Goal: Task Accomplishment & Management: Use online tool/utility

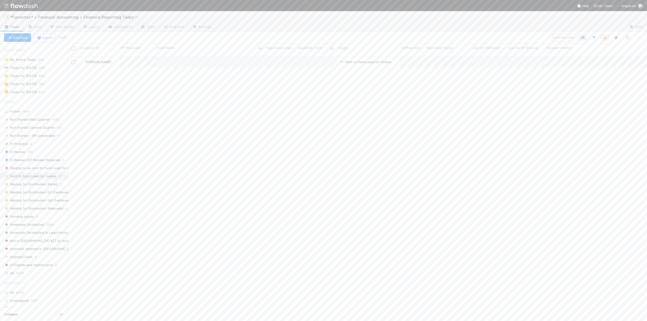
scroll to position [265, 575]
click at [218, 99] on div "[PERSON_NAME] Sent to Fund Lead for review [DATE] 2:11:19 AM [DATE] 2:55:53 PM …" at bounding box center [357, 191] width 579 height 269
click at [227, 73] on div "[PERSON_NAME] Sent to Fund Lead for review [DATE] 2:11:19 AM [DATE] 2:55:53 PM …" at bounding box center [357, 191] width 579 height 269
click at [250, 71] on div "[PERSON_NAME] Sent to Fund Lead for review [DATE] 2:11:19 AM [DATE] 2:55:53 PM …" at bounding box center [357, 191] width 579 height 269
click at [254, 71] on div "[PERSON_NAME] Sent to Fund Lead for review [DATE] 2:11:19 AM [DATE] 2:55:53 PM …" at bounding box center [357, 191] width 579 height 269
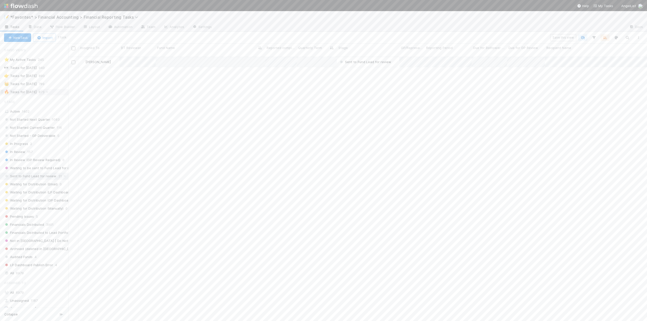
click at [23, 91] on div "🔥 Tasks for [DATE]" at bounding box center [20, 92] width 33 height 6
click at [37, 127] on span "Not Started Current Quarter" at bounding box center [29, 128] width 51 height 6
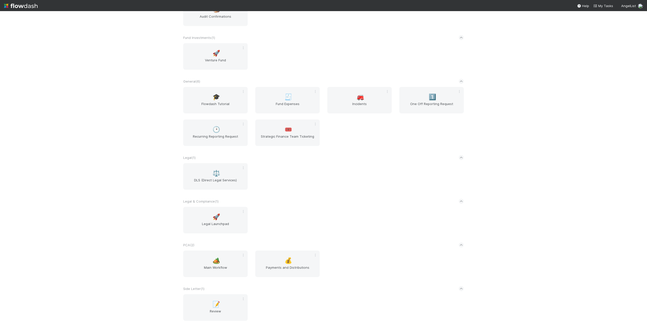
scroll to position [354, 0]
click at [206, 264] on div "🏕️ Main Workflow" at bounding box center [215, 264] width 64 height 27
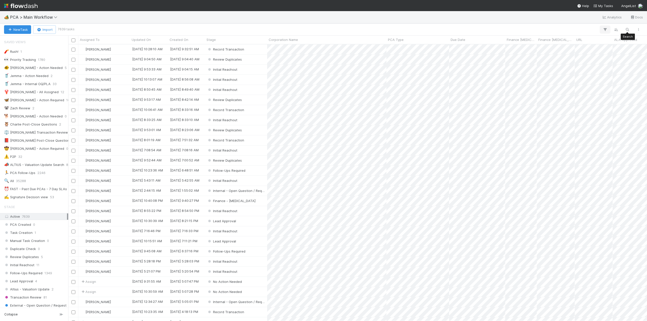
click at [604, 30] on icon "button" at bounding box center [605, 29] width 5 height 5
click at [530, 46] on button "Add Filter" at bounding box center [528, 44] width 152 height 7
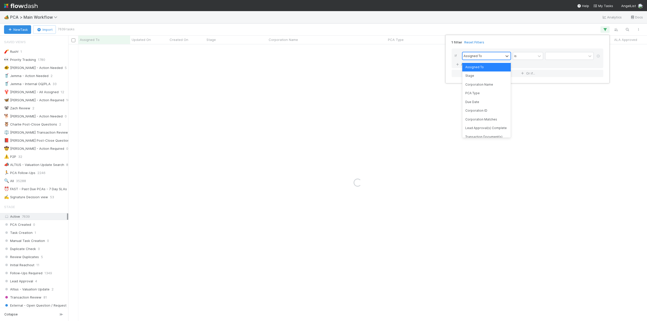
click at [490, 55] on div "Assigned To" at bounding box center [483, 55] width 41 height 7
click at [481, 85] on div "Corporation Name" at bounding box center [486, 84] width 49 height 9
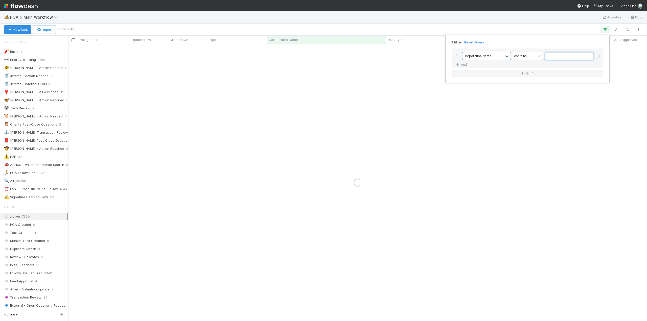
click at [559, 56] on input "text" at bounding box center [569, 56] width 49 height 8
paste input "Shrug Opportunities SPV I, LP"
type input "Shrug Opportunities SPV I, LP"
click at [332, 51] on div "1 filter Reset Filters If Corporation Name contains Shrug Opportunities SPV I, …" at bounding box center [323, 160] width 647 height 321
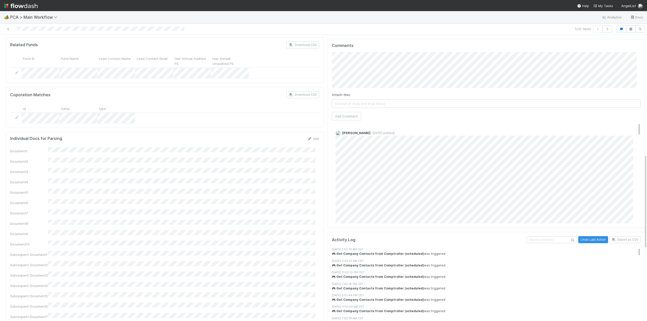
scroll to position [329, 0]
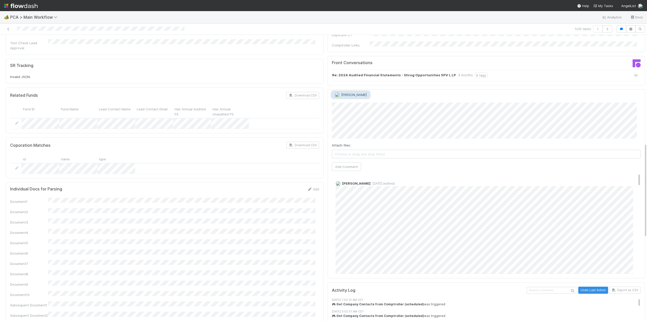
click at [353, 94] on span "[PERSON_NAME]" at bounding box center [354, 95] width 26 height 4
click at [336, 163] on button "Add Comment" at bounding box center [346, 167] width 29 height 9
click at [368, 186] on div "Edit Delete" at bounding box center [488, 188] width 305 height 5
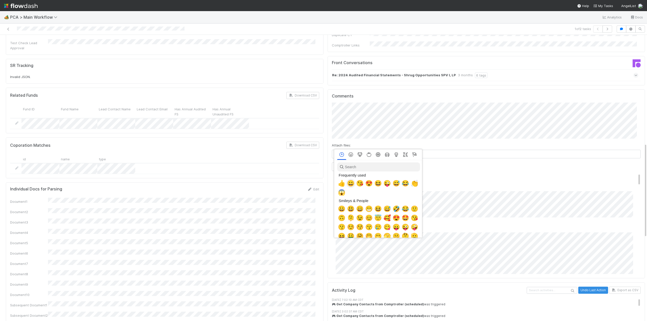
scroll to position [0, 2]
click at [454, 181] on div at bounding box center [323, 160] width 647 height 321
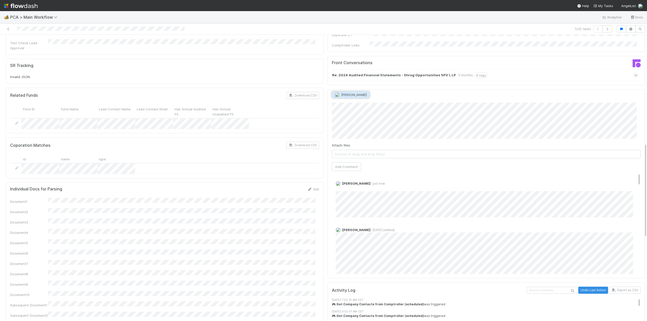
click at [350, 96] on span "[PERSON_NAME]" at bounding box center [354, 95] width 26 height 4
click at [338, 163] on button "Add Comment" at bounding box center [346, 167] width 29 height 9
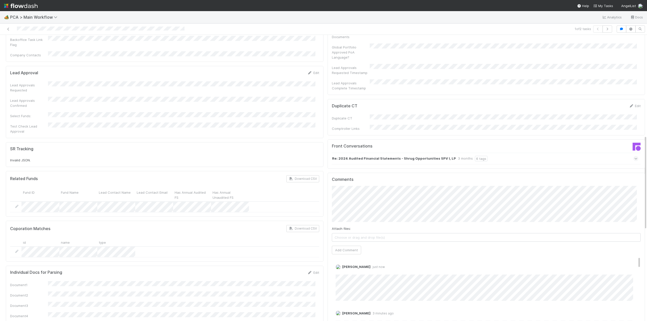
scroll to position [329, 0]
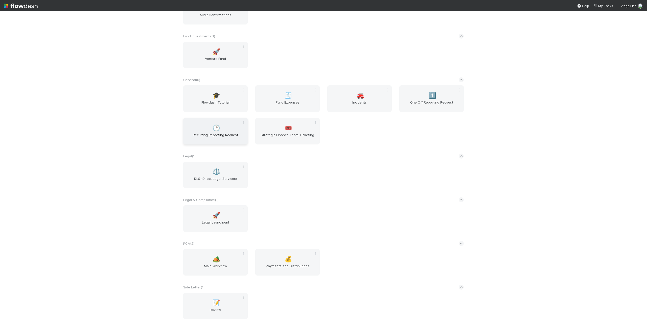
scroll to position [405, 0]
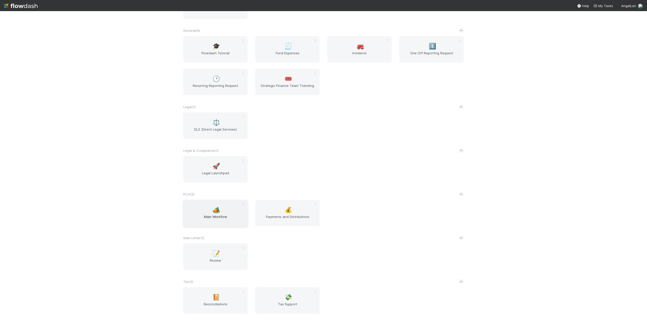
click at [213, 211] on span "🏕️" at bounding box center [217, 210] width 8 height 7
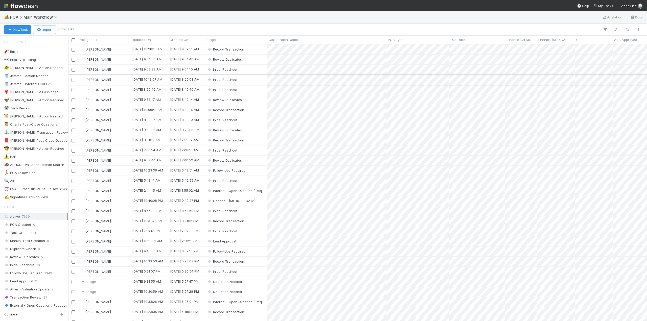
scroll to position [273, 575]
click at [607, 30] on icon "button" at bounding box center [605, 29] width 5 height 5
click at [479, 45] on button "Add Filter" at bounding box center [528, 44] width 152 height 7
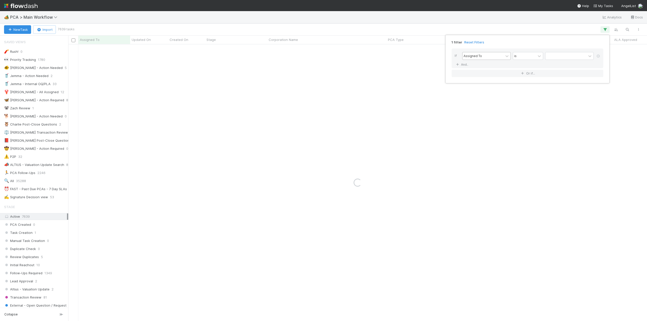
click at [472, 58] on div "Assigned To" at bounding box center [473, 56] width 18 height 5
click at [473, 86] on div "Corporation Name" at bounding box center [486, 84] width 49 height 9
click at [554, 56] on input "text" at bounding box center [569, 56] width 49 height 8
type input "mainstreet"
click at [349, 50] on div "1 filter Reset Filters If Corporation Name contains mainstreet And.. Or if..." at bounding box center [323, 160] width 647 height 321
